Goal: Task Accomplishment & Management: Manage account settings

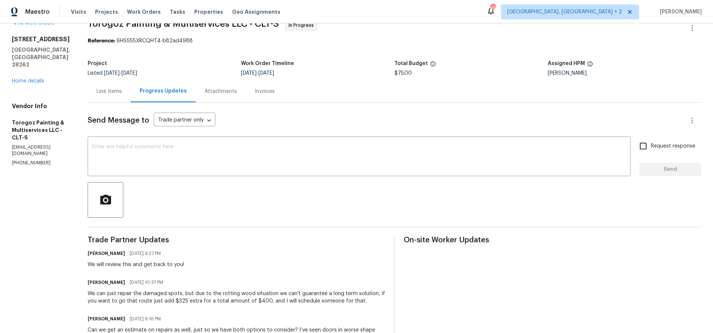
scroll to position [1, 0]
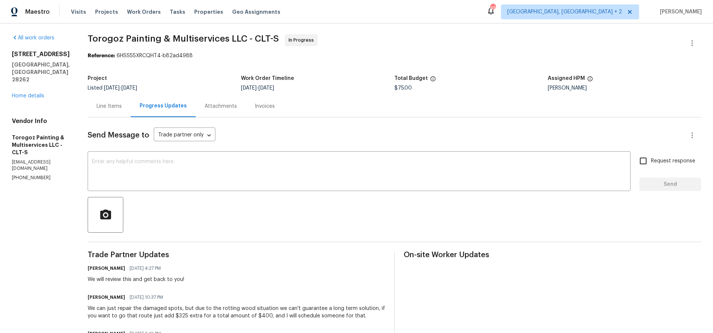
click at [122, 106] on div "Line Items" at bounding box center [109, 106] width 25 height 7
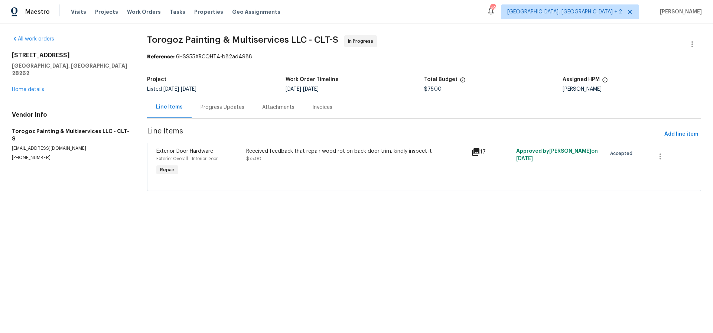
click at [313, 151] on div "Received feedback that repair wood rot on back door trim. kindly inspect it" at bounding box center [356, 150] width 221 height 7
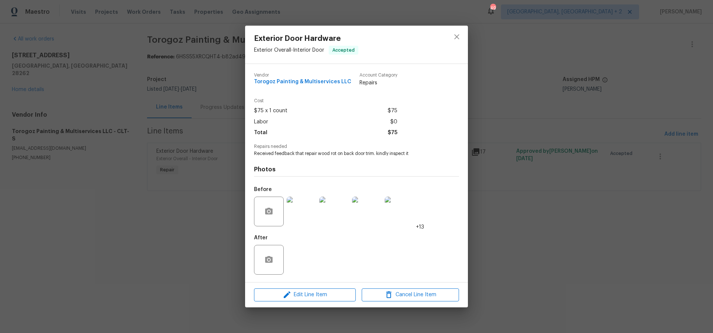
click at [298, 214] on img at bounding box center [302, 211] width 30 height 30
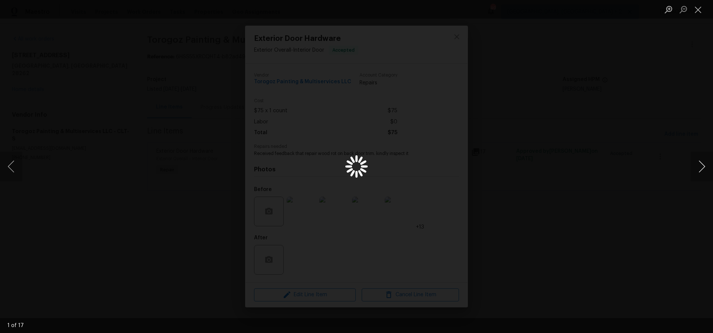
click at [702, 165] on button "Next image" at bounding box center [702, 167] width 22 height 30
click at [705, 165] on button "Next image" at bounding box center [702, 167] width 22 height 30
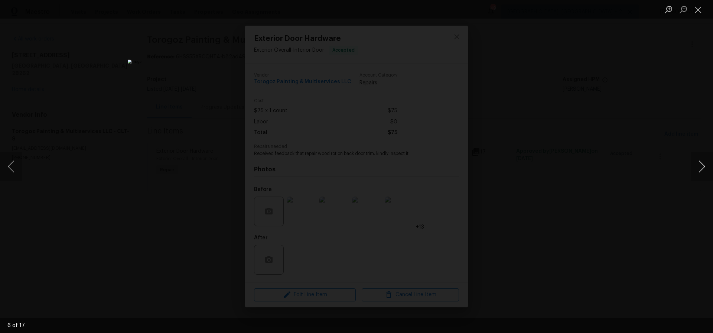
click at [705, 165] on button "Next image" at bounding box center [702, 167] width 22 height 30
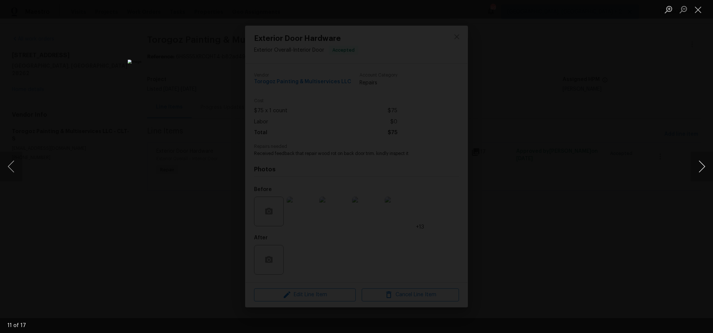
click at [705, 165] on button "Next image" at bounding box center [702, 167] width 22 height 30
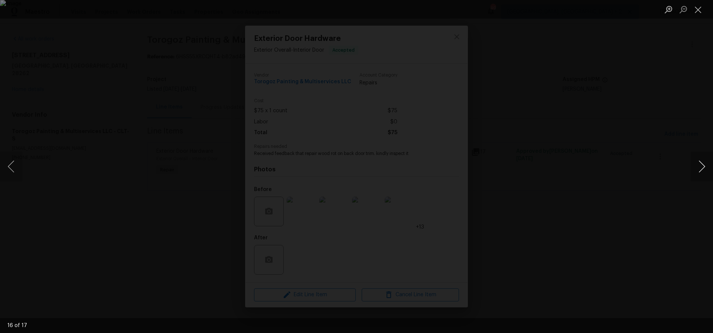
click at [705, 165] on button "Next image" at bounding box center [702, 167] width 22 height 30
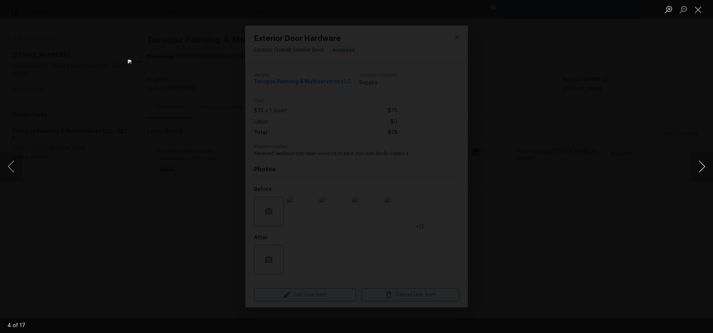
click at [705, 165] on button "Next image" at bounding box center [702, 167] width 22 height 30
click at [697, 10] on button "Close lightbox" at bounding box center [698, 9] width 15 height 13
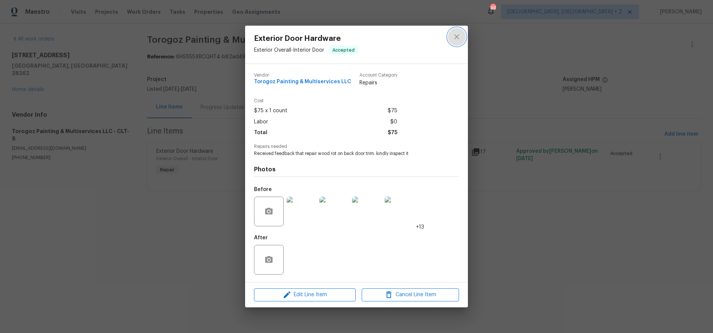
click at [456, 38] on icon "close" at bounding box center [456, 37] width 5 height 5
